Goal: Transaction & Acquisition: Purchase product/service

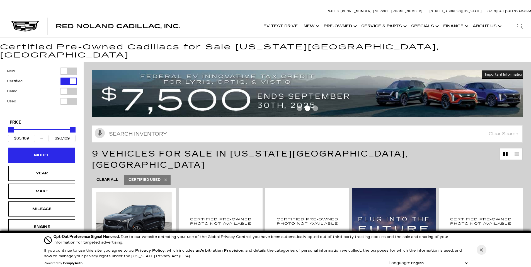
click at [51, 152] on div "Model" at bounding box center [42, 155] width 28 height 6
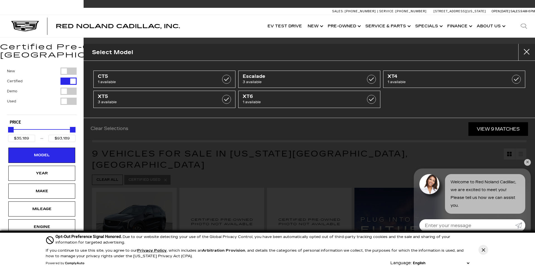
click at [67, 87] on div "Filter by Vehicle Type" at bounding box center [68, 90] width 16 height 7
type input "$153,054"
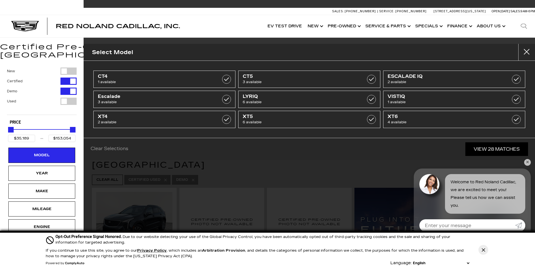
click at [65, 98] on div "Filter by Vehicle Type" at bounding box center [68, 101] width 16 height 7
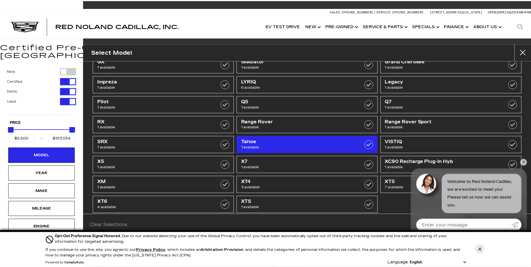
scroll to position [104, 0]
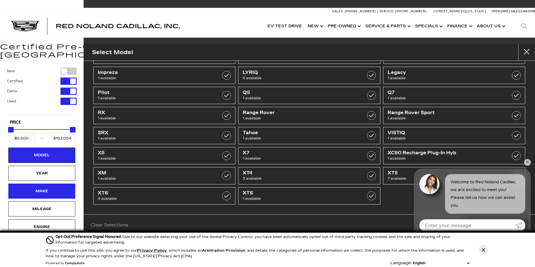
click at [47, 188] on div "Make" at bounding box center [42, 191] width 28 height 6
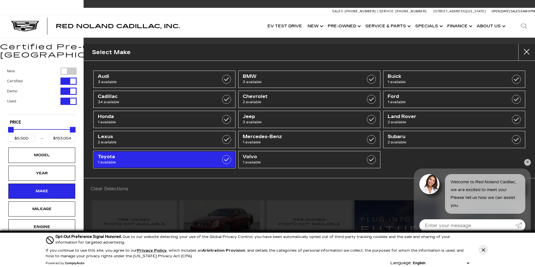
click at [222, 159] on label at bounding box center [226, 159] width 9 height 9
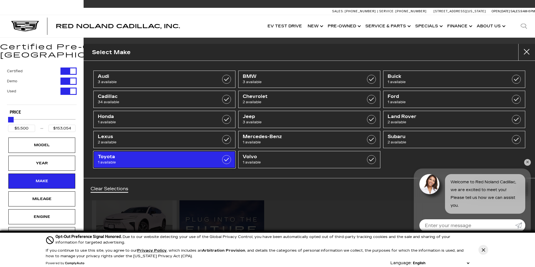
type input "$41,689"
checkbox input "true"
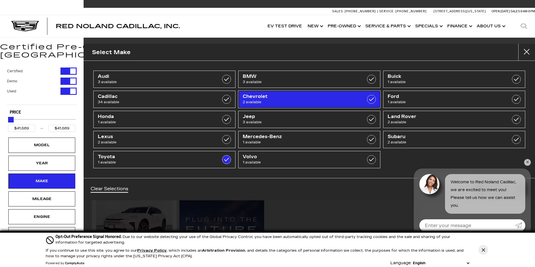
click at [370, 99] on label at bounding box center [371, 99] width 9 height 9
type input "$32,689"
checkbox input "true"
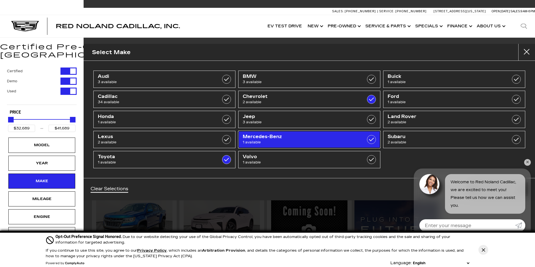
click at [299, 138] on span "Mercedes-Benz" at bounding box center [299, 137] width 113 height 6
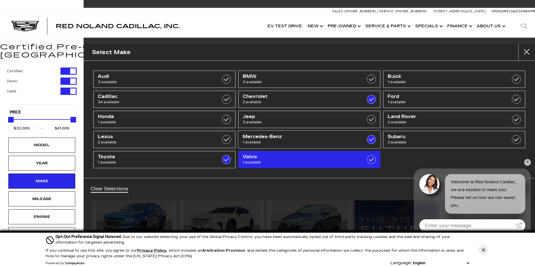
type input "$52,500"
checkbox input "true"
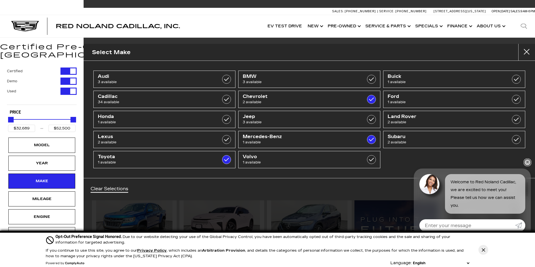
click at [527, 160] on link "✕" at bounding box center [527, 162] width 7 height 7
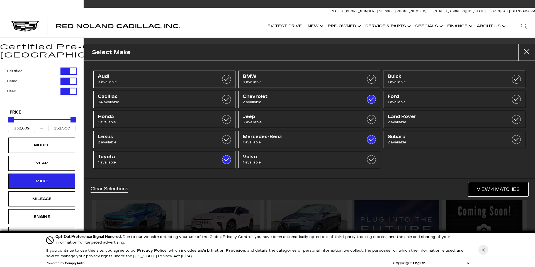
click at [495, 191] on link "View 4 Matches" at bounding box center [498, 189] width 60 height 14
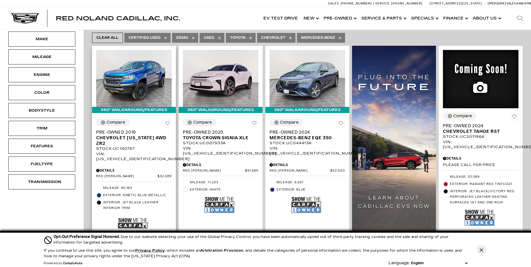
scroll to position [142, 0]
click at [132, 213] on img at bounding box center [133, 223] width 31 height 20
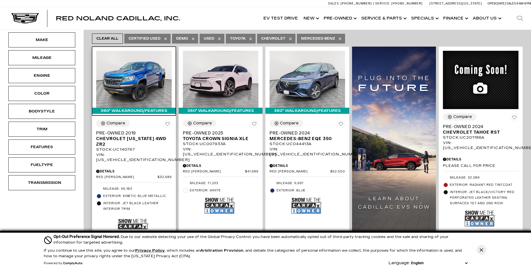
click at [123, 63] on img at bounding box center [134, 79] width 76 height 57
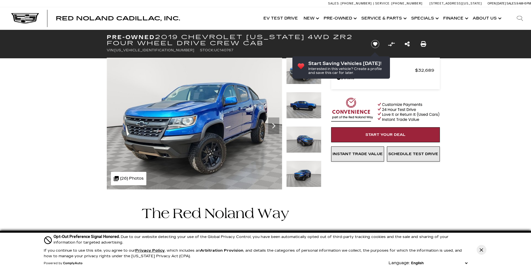
click at [222, 117] on img at bounding box center [194, 124] width 175 height 132
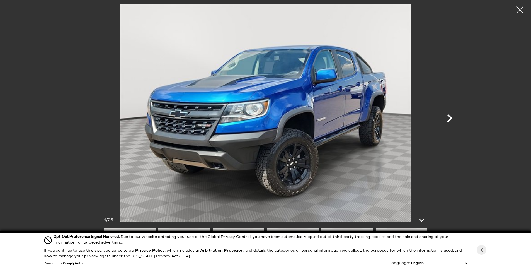
click at [449, 118] on icon "Next" at bounding box center [449, 118] width 17 height 17
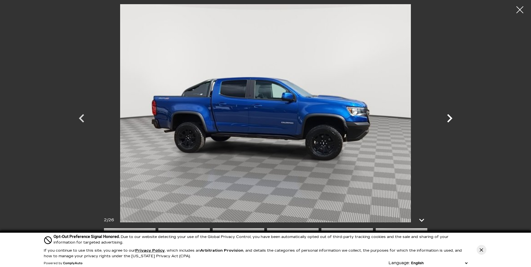
click at [449, 118] on icon "Next" at bounding box center [449, 118] width 17 height 17
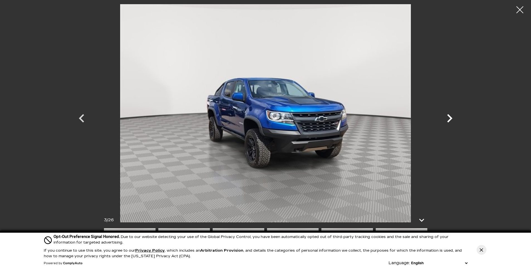
click at [449, 118] on icon "Next" at bounding box center [449, 118] width 17 height 17
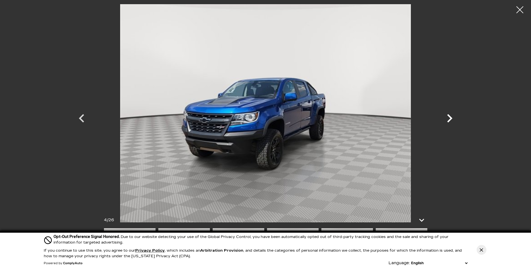
click at [449, 118] on icon "Next" at bounding box center [449, 118] width 17 height 17
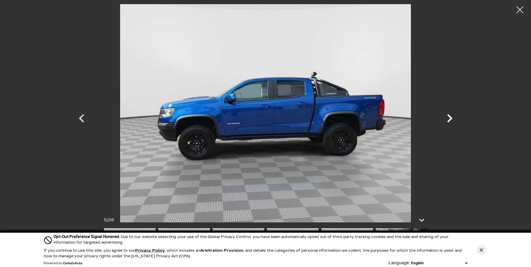
click at [449, 118] on icon "Next" at bounding box center [449, 118] width 17 height 17
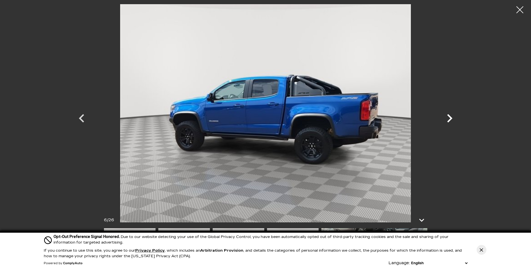
click at [449, 118] on icon "Next" at bounding box center [449, 118] width 17 height 17
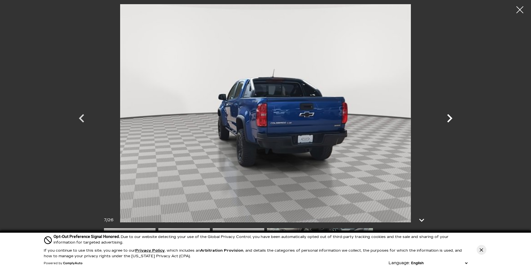
click at [449, 118] on icon "Next" at bounding box center [449, 118] width 17 height 17
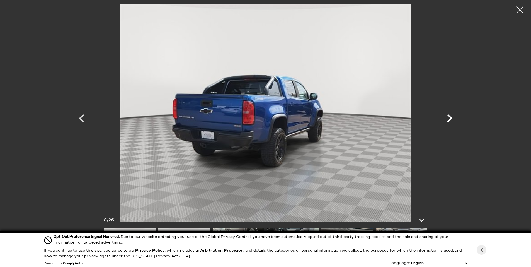
click at [449, 118] on icon "Next" at bounding box center [449, 118] width 17 height 17
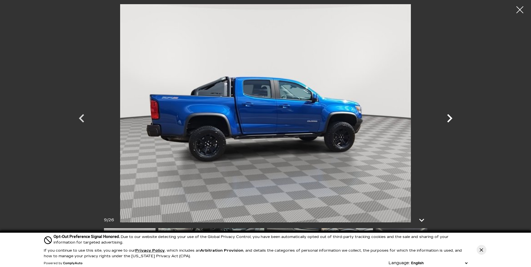
click at [449, 118] on icon "Next" at bounding box center [449, 118] width 17 height 17
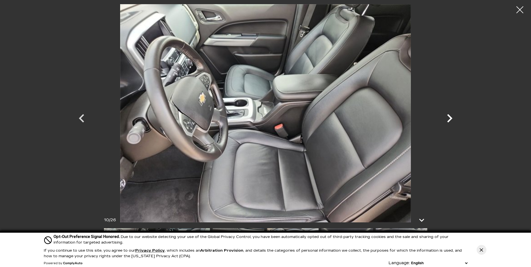
click at [449, 116] on icon "Next" at bounding box center [449, 118] width 5 height 8
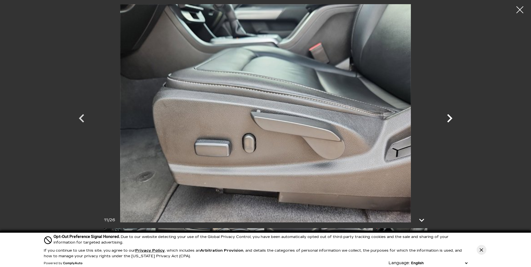
click at [449, 116] on icon "Next" at bounding box center [449, 118] width 5 height 8
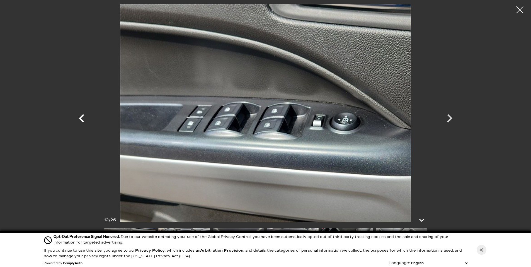
click at [82, 118] on icon "Previous" at bounding box center [81, 118] width 17 height 17
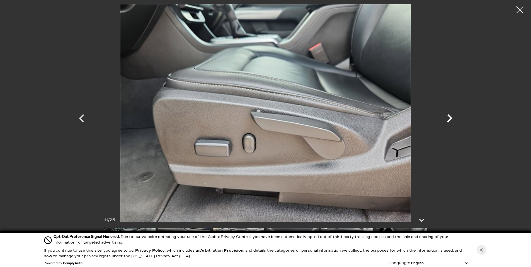
click at [447, 118] on icon "Next" at bounding box center [449, 118] width 17 height 17
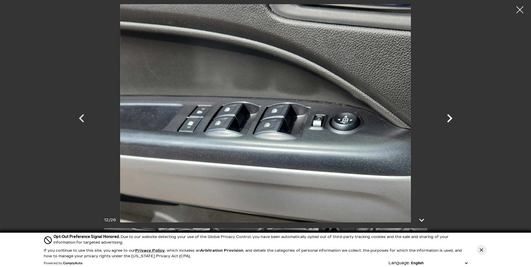
click at [448, 118] on icon "Next" at bounding box center [449, 118] width 17 height 17
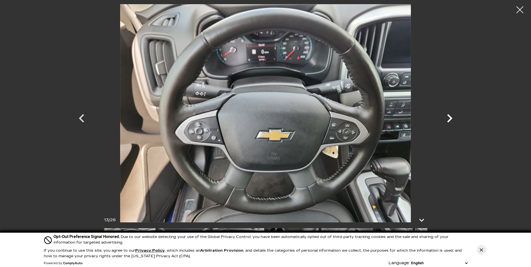
click at [448, 118] on icon "Next" at bounding box center [449, 118] width 17 height 17
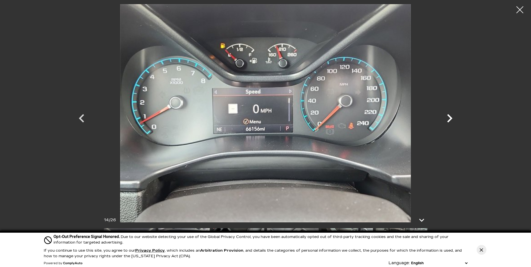
click at [448, 118] on icon "Next" at bounding box center [449, 118] width 17 height 17
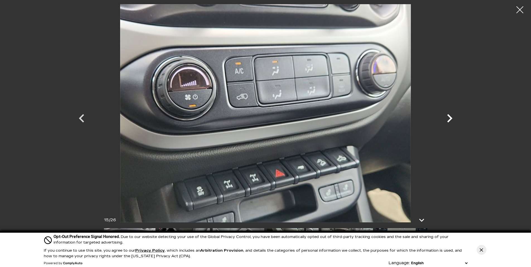
click at [448, 118] on icon "Next" at bounding box center [449, 118] width 17 height 17
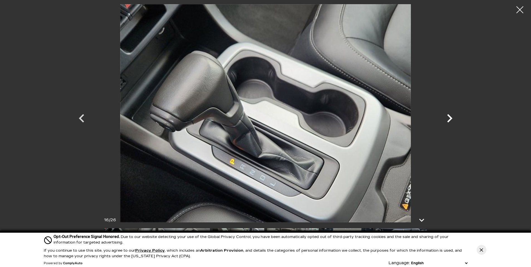
click at [448, 118] on icon "Next" at bounding box center [449, 118] width 17 height 17
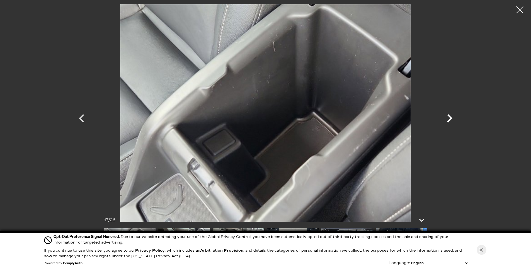
click at [451, 117] on icon "Next" at bounding box center [449, 118] width 5 height 8
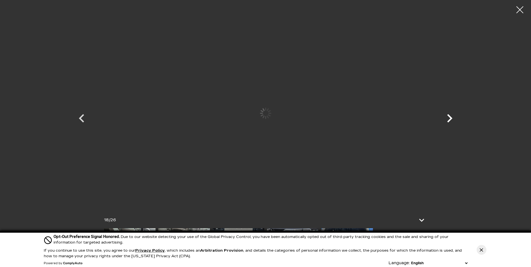
scroll to position [9, 0]
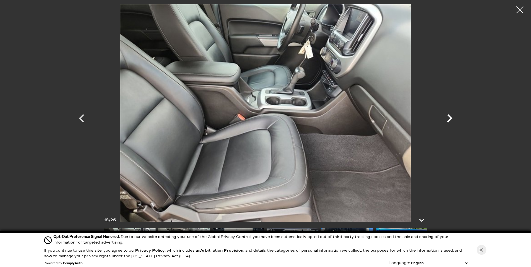
click at [451, 117] on icon "Next" at bounding box center [449, 118] width 5 height 8
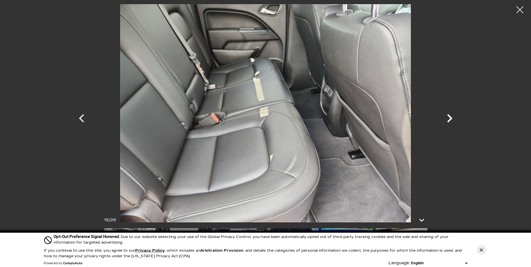
click at [451, 117] on icon "Next" at bounding box center [449, 118] width 5 height 8
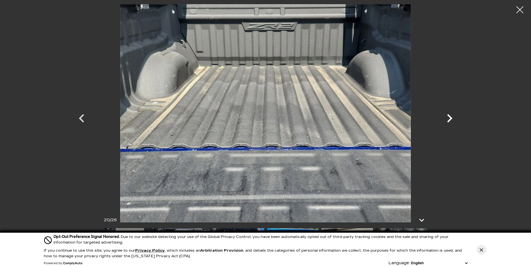
click at [451, 117] on icon "Next" at bounding box center [449, 118] width 5 height 8
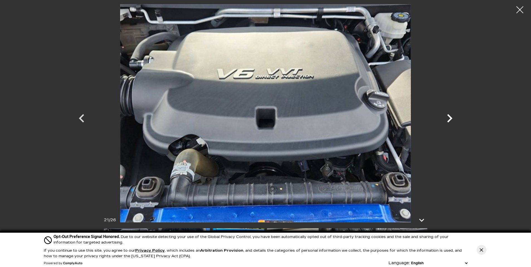
click at [453, 116] on icon "Next" at bounding box center [449, 118] width 17 height 17
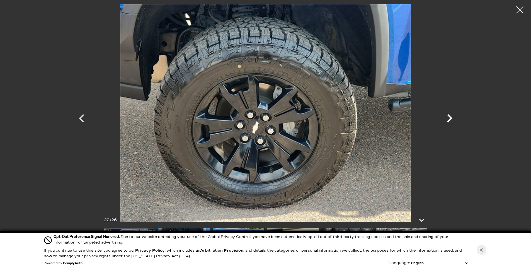
click at [453, 116] on icon "Next" at bounding box center [449, 118] width 17 height 17
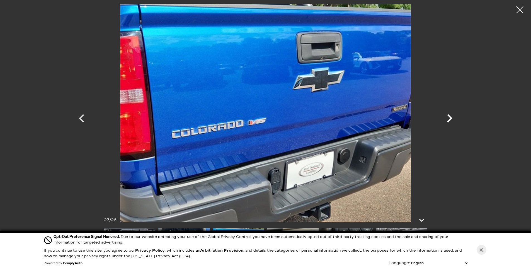
click at [453, 116] on icon "Next" at bounding box center [449, 118] width 17 height 17
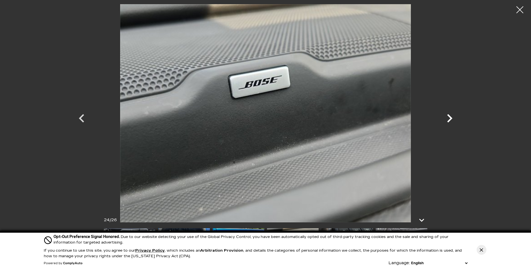
click at [453, 116] on icon "Next" at bounding box center [449, 118] width 17 height 17
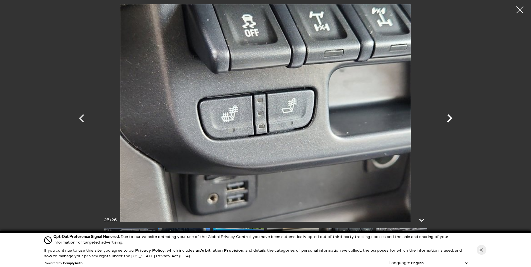
click at [453, 116] on icon "Next" at bounding box center [449, 118] width 17 height 17
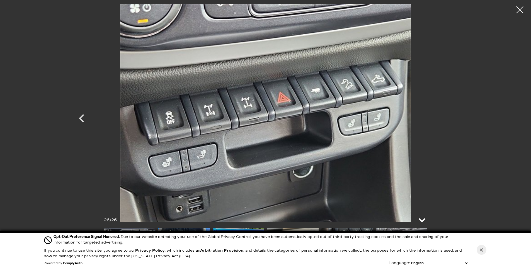
click at [422, 219] on icon at bounding box center [421, 219] width 13 height 13
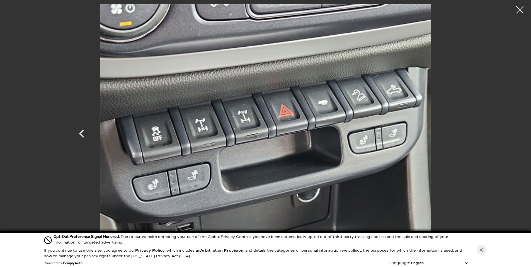
click at [518, 10] on div at bounding box center [519, 10] width 15 height 15
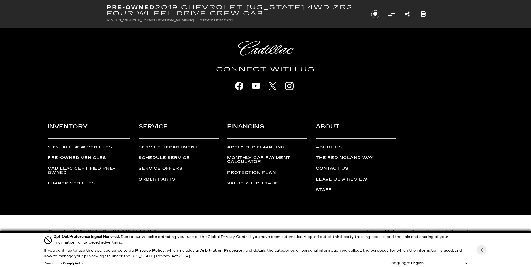
scroll to position [988, 0]
